Goal: Transaction & Acquisition: Purchase product/service

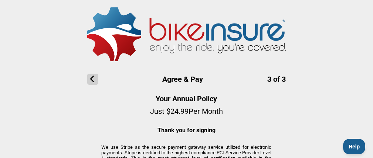
click at [91, 80] on icon at bounding box center [92, 79] width 11 height 11
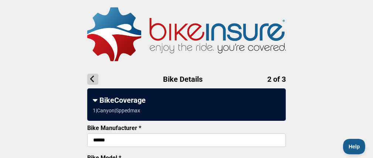
click at [95, 78] on icon at bounding box center [92, 79] width 11 height 11
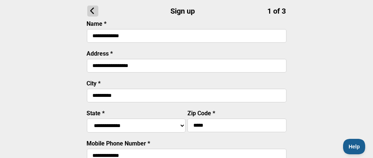
scroll to position [253, 0]
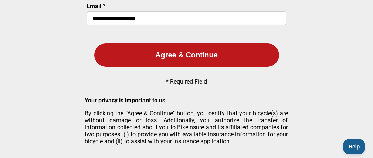
click at [187, 57] on button "Agree & Continue" at bounding box center [186, 55] width 185 height 23
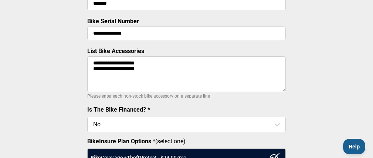
scroll to position [369, 0]
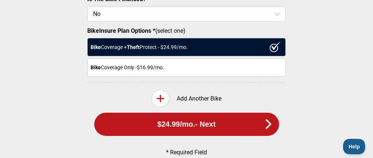
click at [199, 132] on button "$24.99 /mo. - Next" at bounding box center [186, 124] width 185 height 23
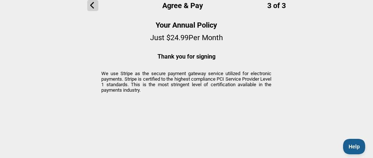
scroll to position [137, 0]
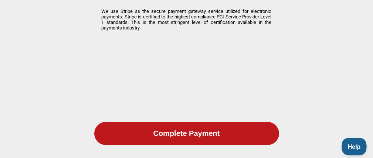
click at [353, 146] on span "Help" at bounding box center [352, 145] width 22 height 5
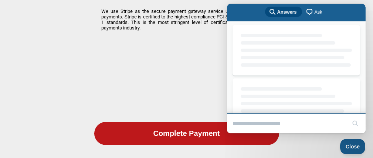
scroll to position [0, 0]
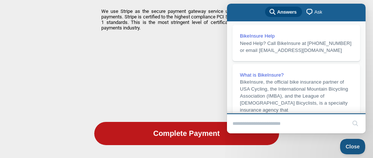
click at [279, 126] on input "Search Doc articles" at bounding box center [289, 124] width 114 height 16
